Goal: Task Accomplishment & Management: Use online tool/utility

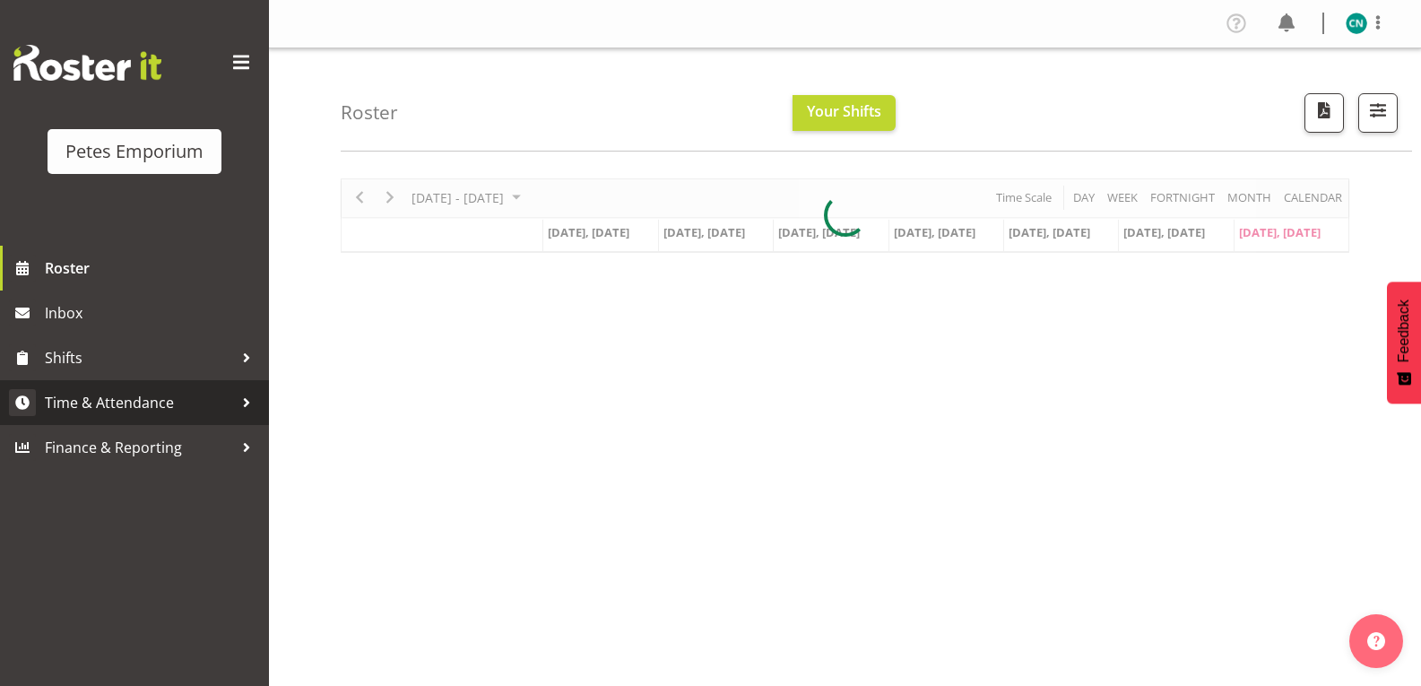
click at [129, 406] on span "Time & Attendance" at bounding box center [139, 402] width 188 height 27
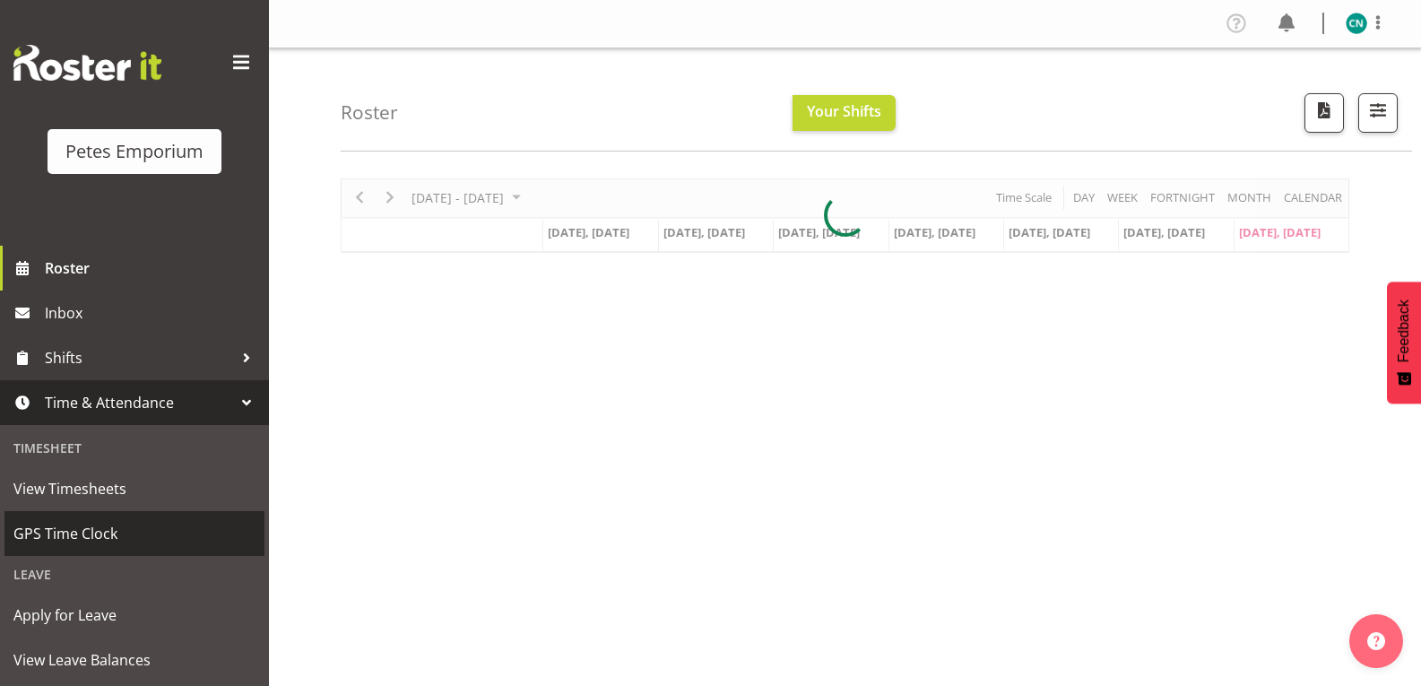
click at [98, 536] on span "GPS Time Clock" at bounding box center [134, 533] width 242 height 27
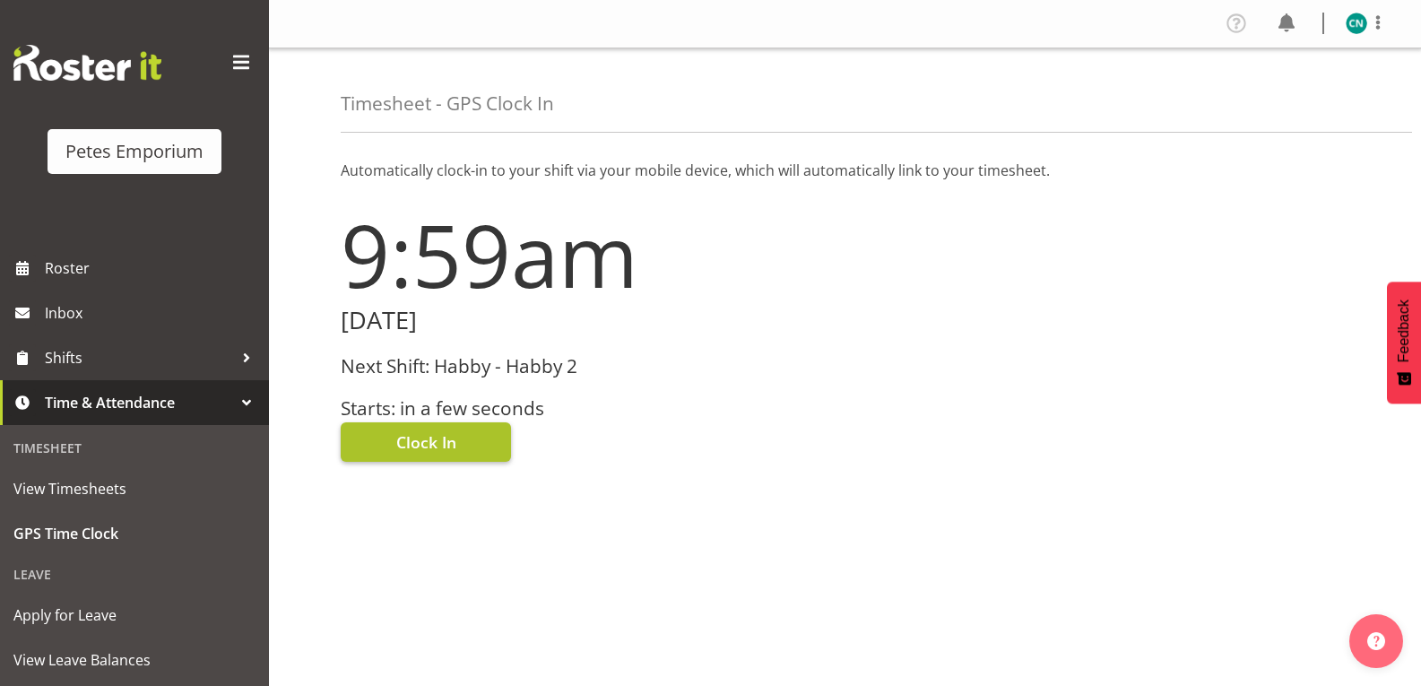
click at [448, 449] on span "Clock In" at bounding box center [426, 441] width 60 height 23
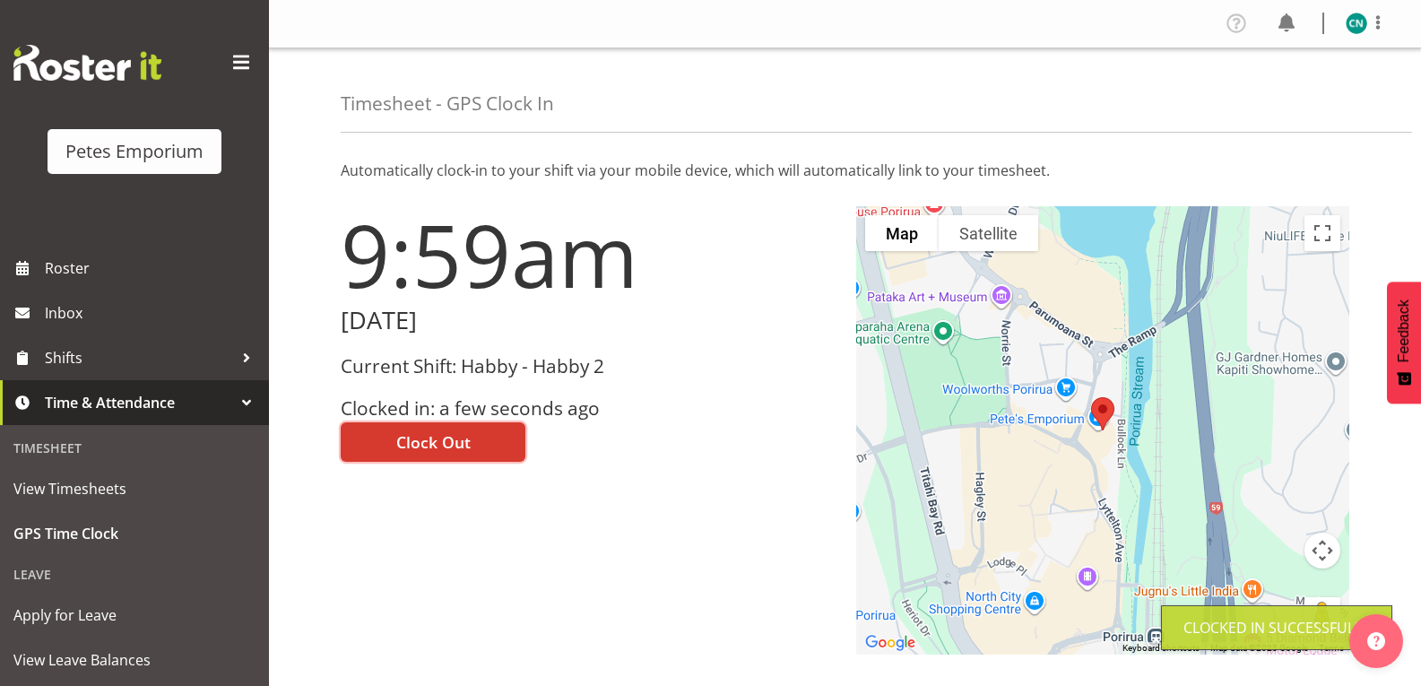
click at [1352, 23] on img at bounding box center [1357, 24] width 22 height 22
click at [1290, 94] on link "Log Out" at bounding box center [1303, 94] width 172 height 32
